Goal: Information Seeking & Learning: Check status

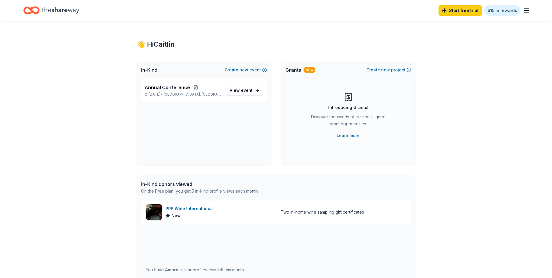
click at [447, 178] on div "👋 Hi [PERSON_NAME] In-Kind Create new event Annual Conference [DATE] • [GEOGRAP…" at bounding box center [276, 224] width 552 height 406
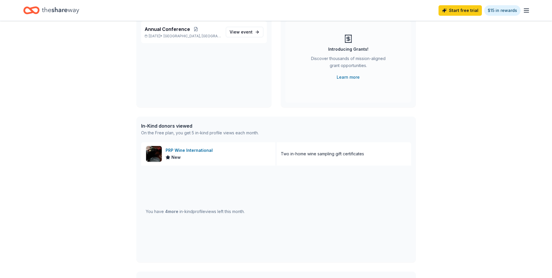
click at [184, 150] on div "PRP Wine International" at bounding box center [190, 150] width 49 height 7
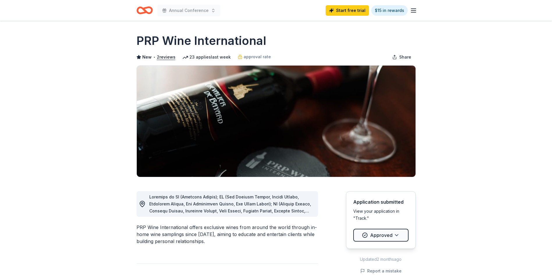
click at [415, 10] on icon "button" at bounding box center [413, 10] width 7 height 7
